Goal: Communication & Community: Participate in discussion

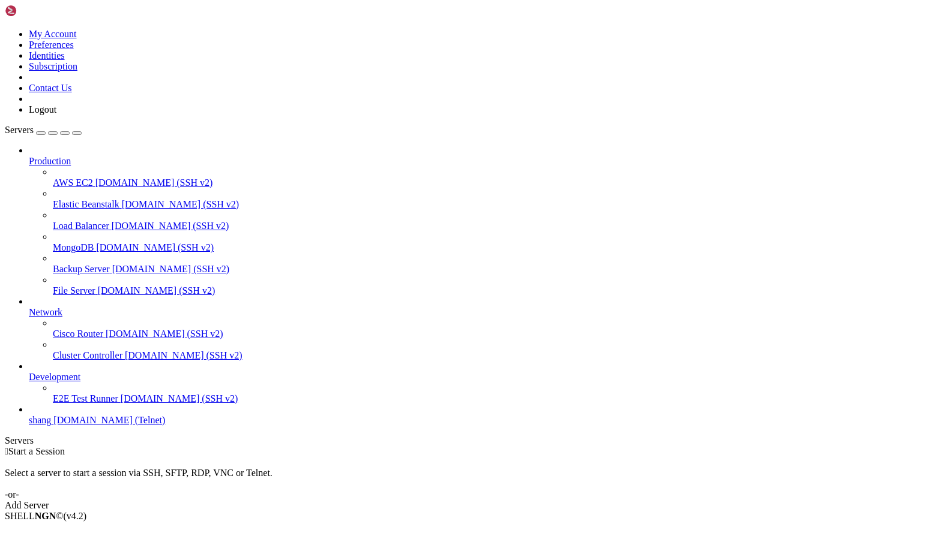
click at [62, 426] on link "shang [DOMAIN_NAME] (Telnet)" at bounding box center [474, 420] width 891 height 11
